Goal: Transaction & Acquisition: Purchase product/service

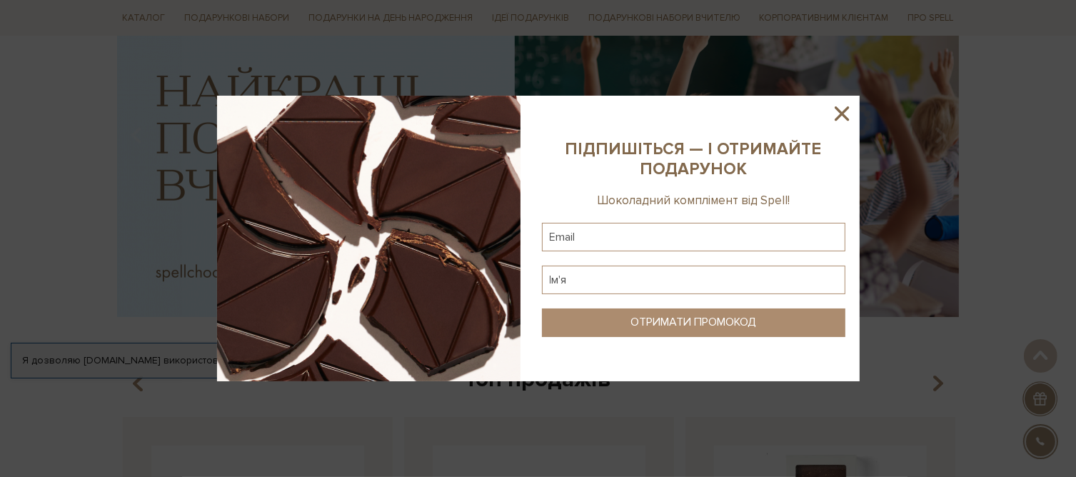
click at [842, 114] on icon at bounding box center [842, 113] width 14 height 14
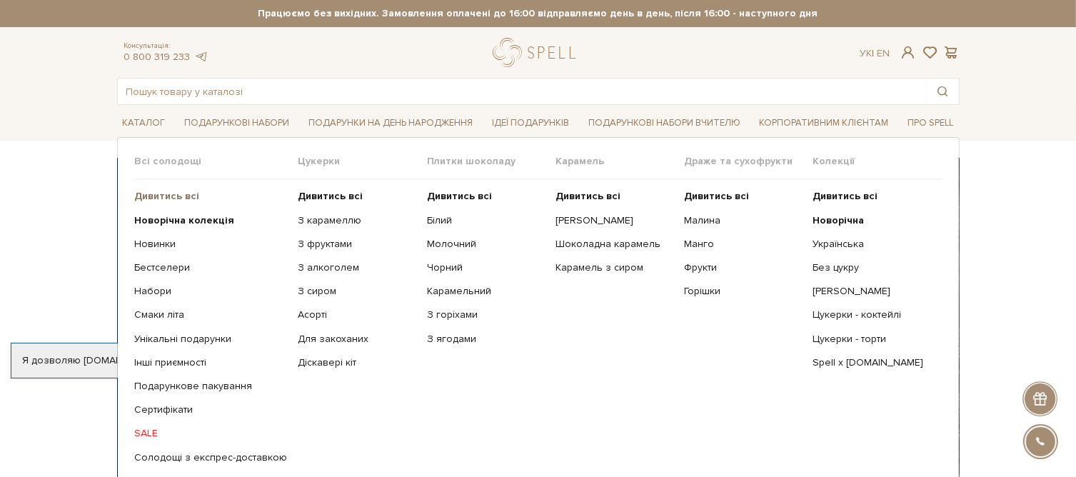
click at [153, 191] on b "Дивитись всі" at bounding box center [167, 196] width 65 height 12
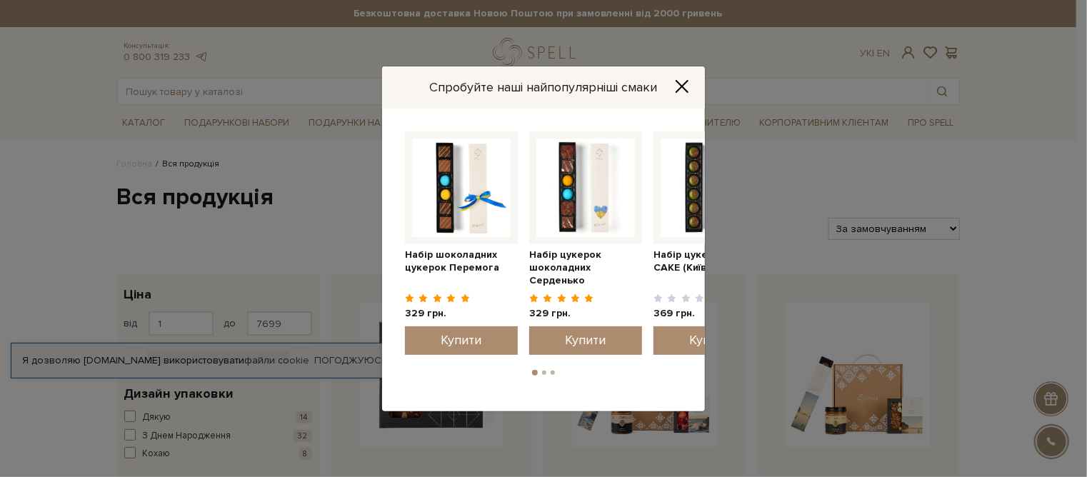
click at [683, 86] on icon "Close" at bounding box center [681, 85] width 11 height 11
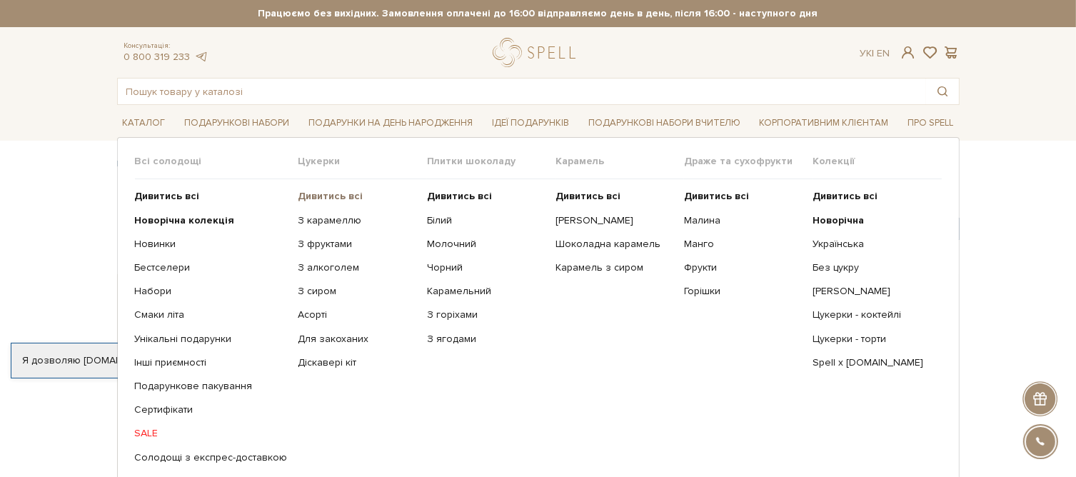
click at [312, 197] on b "Дивитись всі" at bounding box center [331, 196] width 65 height 12
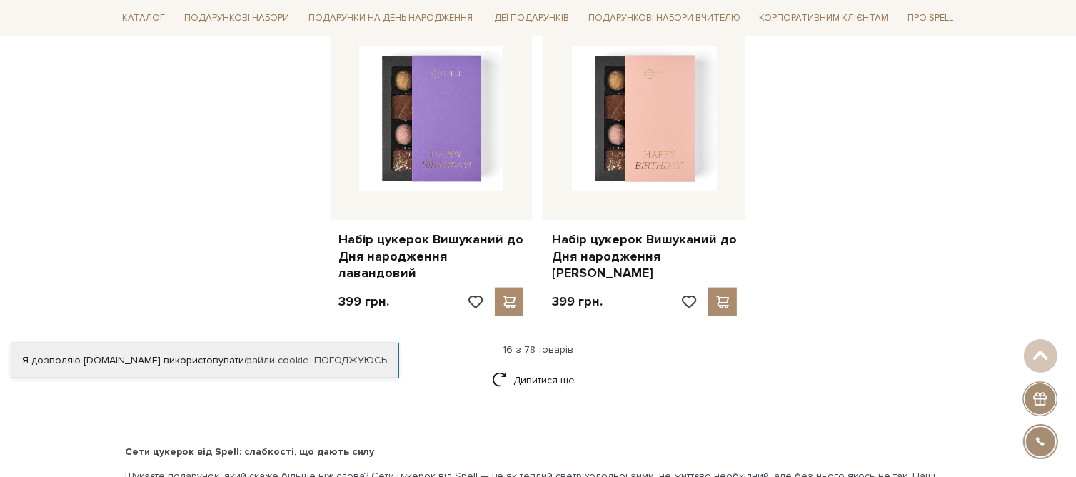
scroll to position [1857, 0]
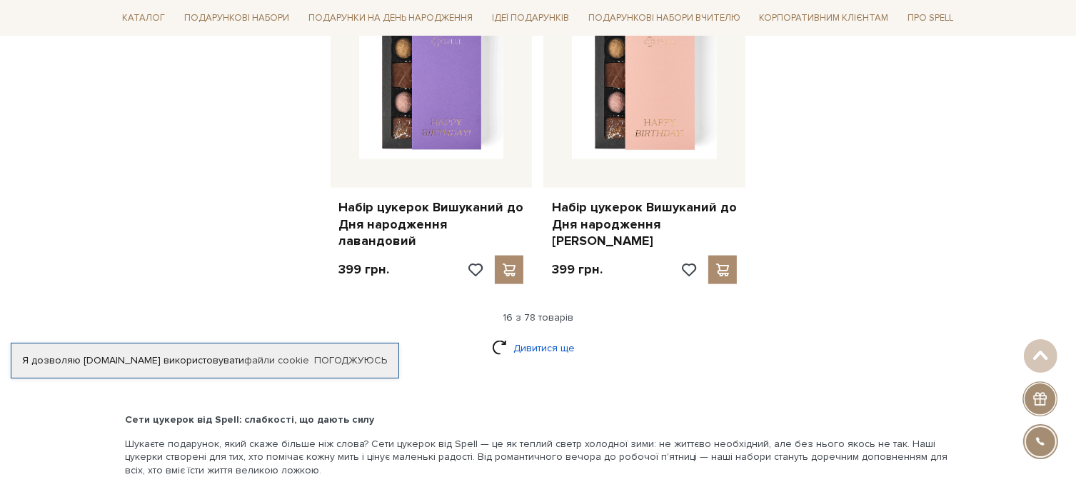
click at [537, 336] on link "Дивитися ще" at bounding box center [538, 348] width 93 height 25
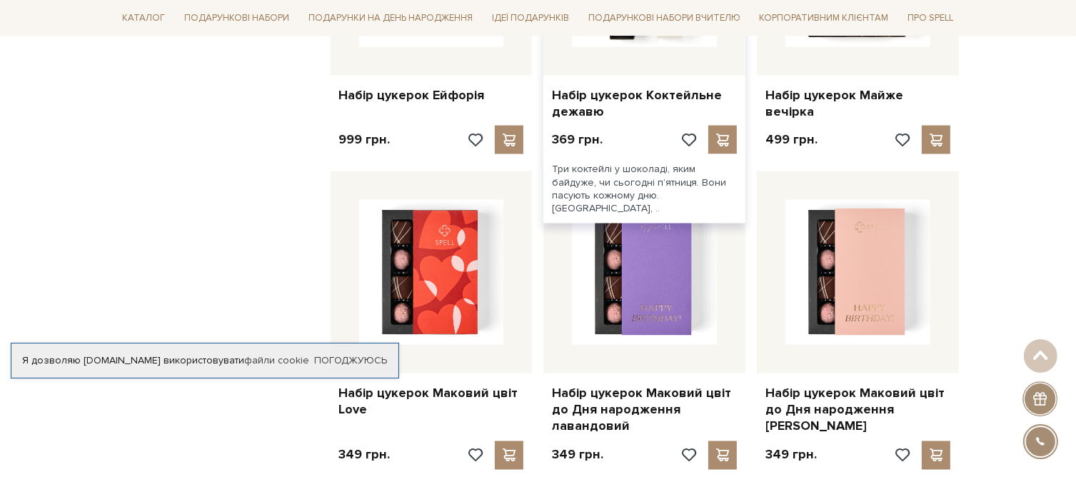
scroll to position [2285, 0]
